Goal: Use online tool/utility: Utilize a website feature to perform a specific function

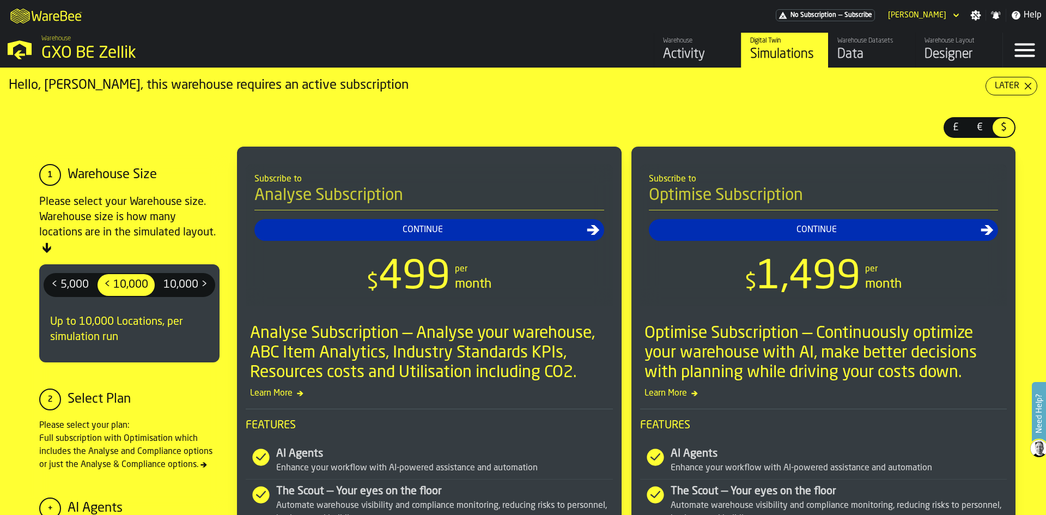
click at [955, 51] on div "Designer" at bounding box center [958, 54] width 69 height 17
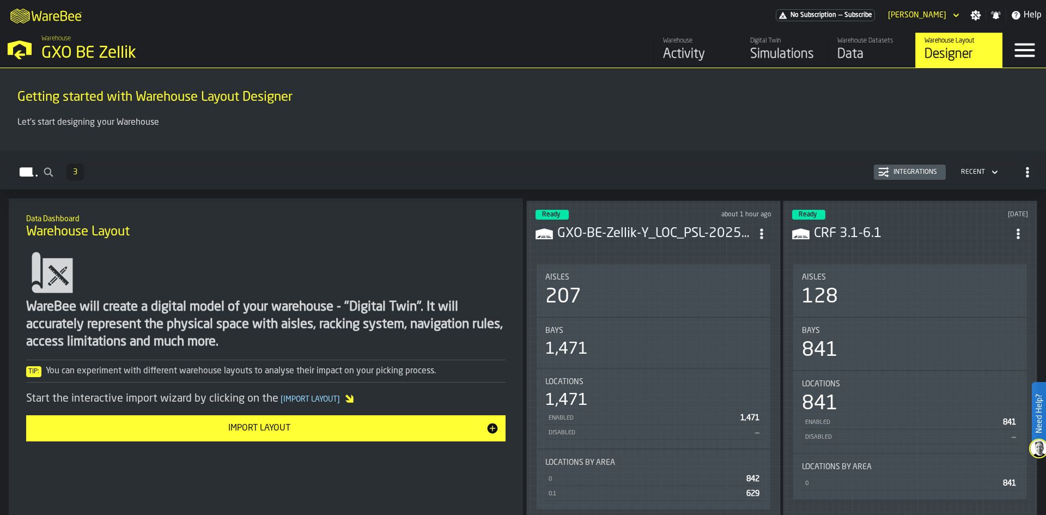
click at [679, 273] on div "Aisles" at bounding box center [653, 277] width 216 height 9
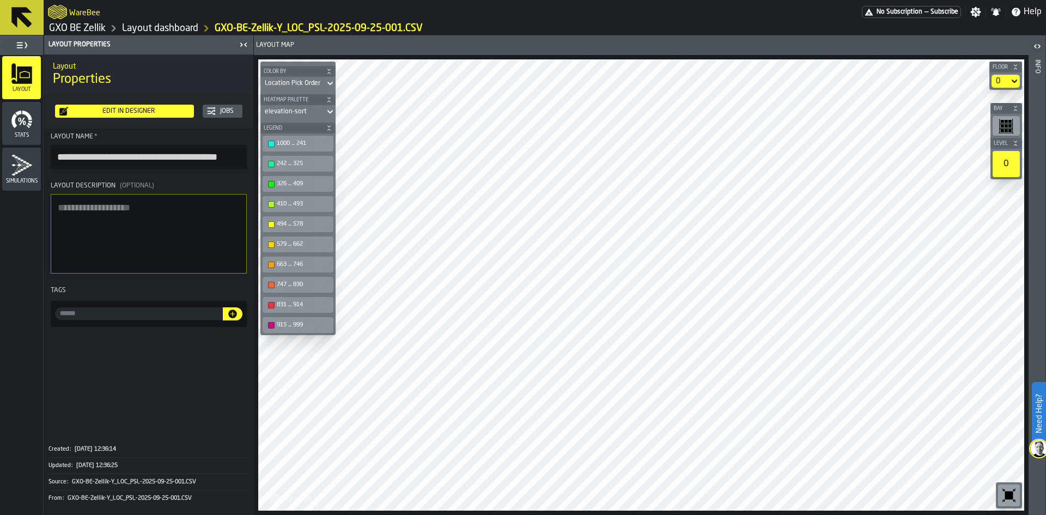
click at [137, 109] on div "Edit in Designer" at bounding box center [128, 111] width 121 height 8
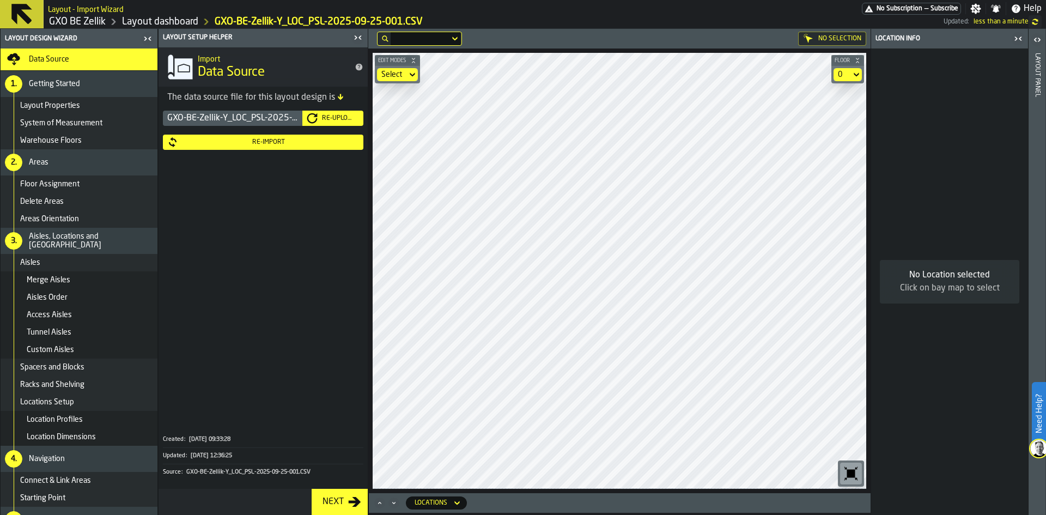
click at [363, 38] on icon "button-toggle-Close me" at bounding box center [357, 37] width 13 height 13
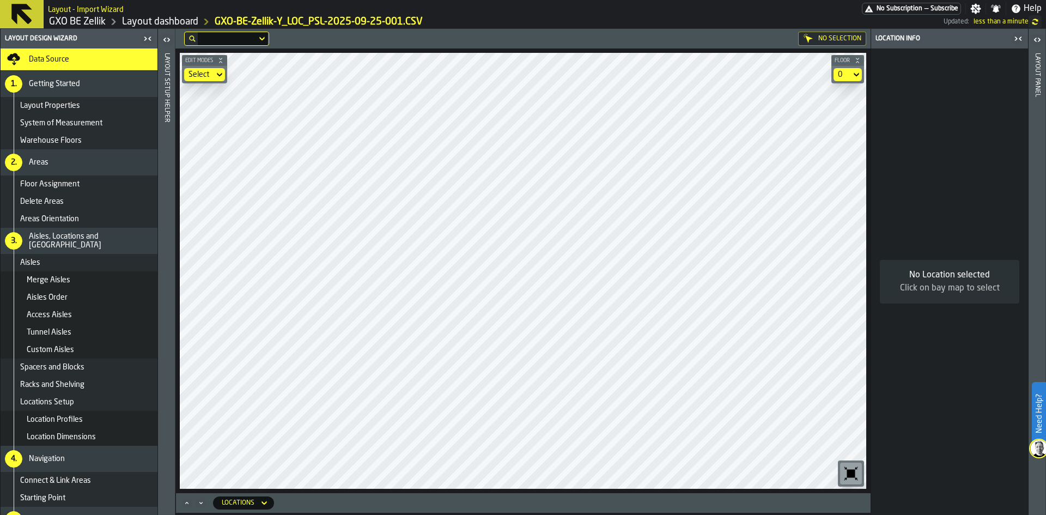
click at [843, 74] on div "0" at bounding box center [842, 74] width 9 height 9
click at [830, 121] on div "0.1" at bounding box center [827, 120] width 57 height 13
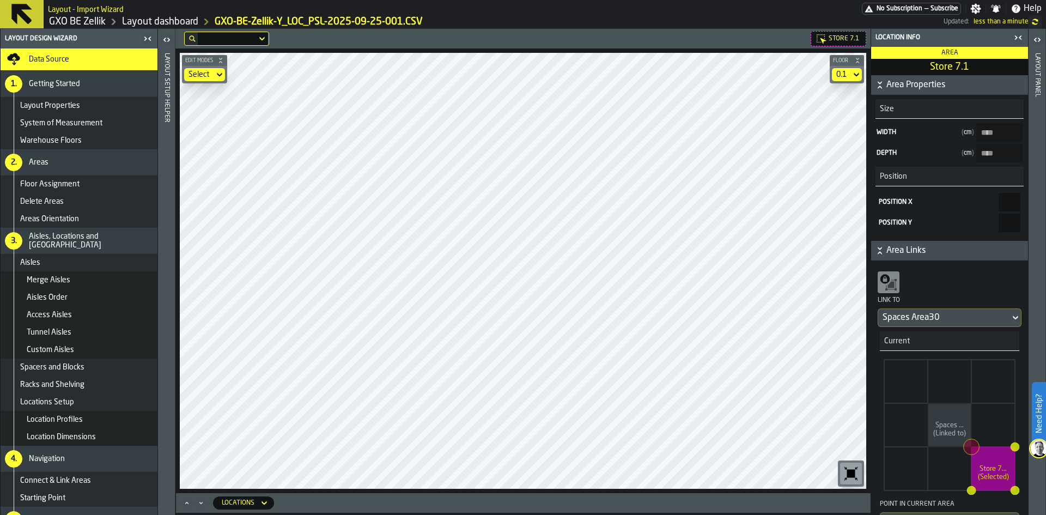
click at [843, 78] on div "0.1" at bounding box center [841, 74] width 10 height 9
click at [826, 95] on div "0" at bounding box center [827, 94] width 57 height 13
